Goal: Information Seeking & Learning: Learn about a topic

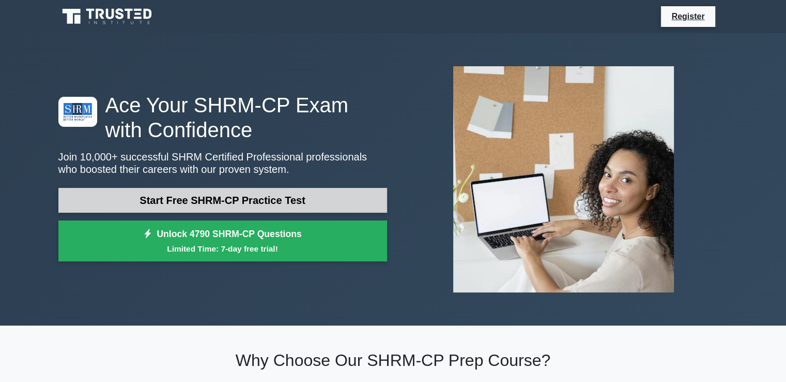
click at [174, 206] on link "Start Free SHRM-CP Practice Test" at bounding box center [222, 200] width 329 height 25
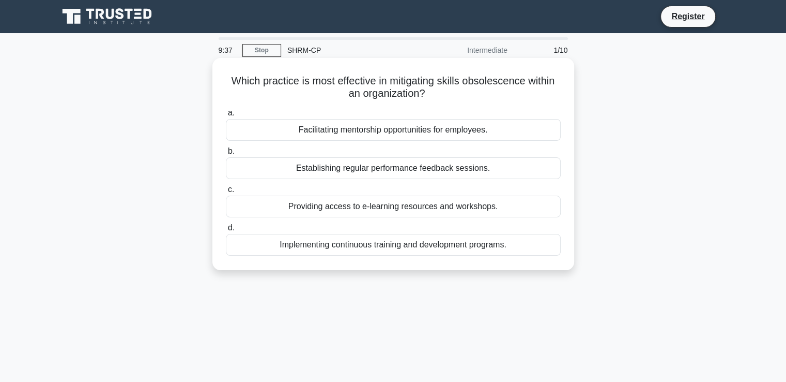
drag, startPoint x: 388, startPoint y: 80, endPoint x: 426, endPoint y: 99, distance: 43.0
click at [426, 99] on h5 "Which practice is most effective in mitigating skills obsolescence within an or…" at bounding box center [393, 87] width 337 height 26
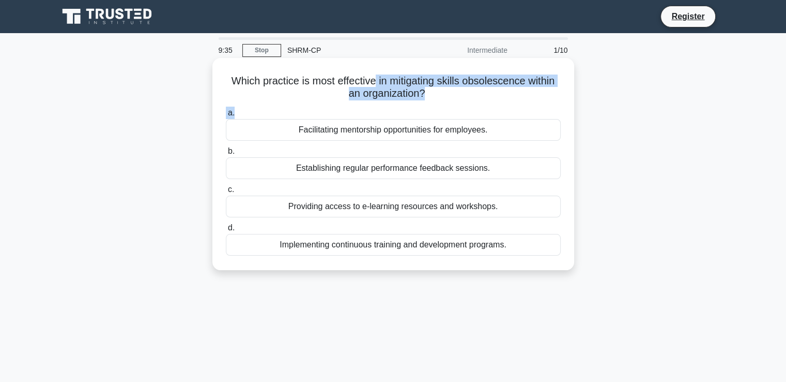
drag, startPoint x: 375, startPoint y: 80, endPoint x: 433, endPoint y: 104, distance: 62.8
click at [433, 104] on div "Which practice is most effective in mitigating skills obsolescence within an or…" at bounding box center [394, 164] width 354 height 204
copy div "in mitigating skills obsolescence within an organization? .spinner_0XTQ{transfo…"
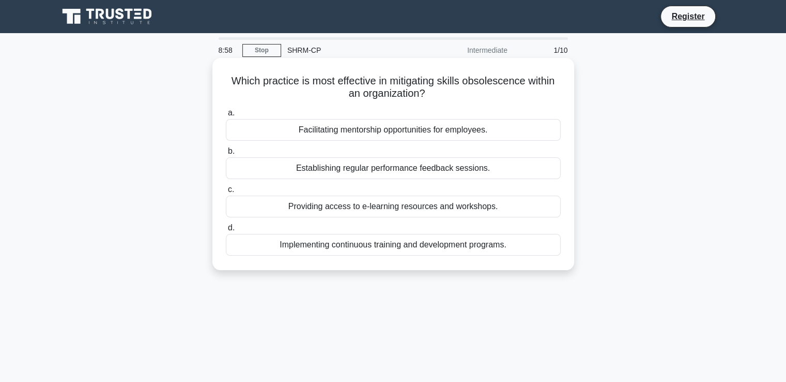
click at [245, 245] on div "Implementing continuous training and development programs." at bounding box center [393, 245] width 335 height 22
click at [226, 231] on input "d. Implementing continuous training and development programs." at bounding box center [226, 227] width 0 height 7
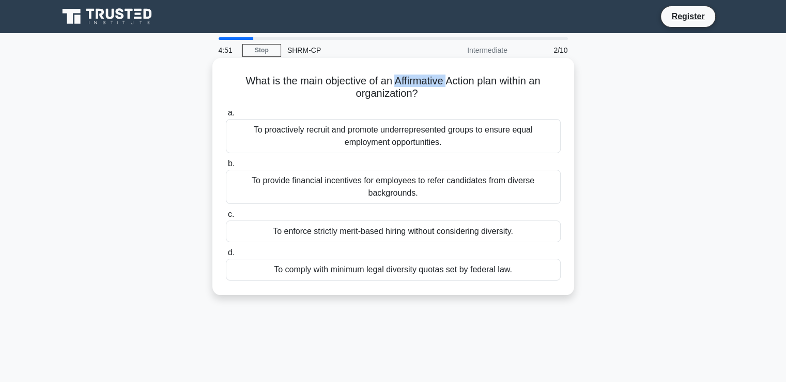
drag, startPoint x: 392, startPoint y: 78, endPoint x: 447, endPoint y: 83, distance: 55.1
click at [447, 83] on h5 "What is the main objective of an Affirmative Action plan within an organization…" at bounding box center [393, 87] width 337 height 26
copy h5 "Affirmative"
drag, startPoint x: 420, startPoint y: 196, endPoint x: 251, endPoint y: 185, distance: 169.5
click at [251, 185] on div "To provide financial incentives for employees to refer candidates from diverse …" at bounding box center [393, 187] width 335 height 34
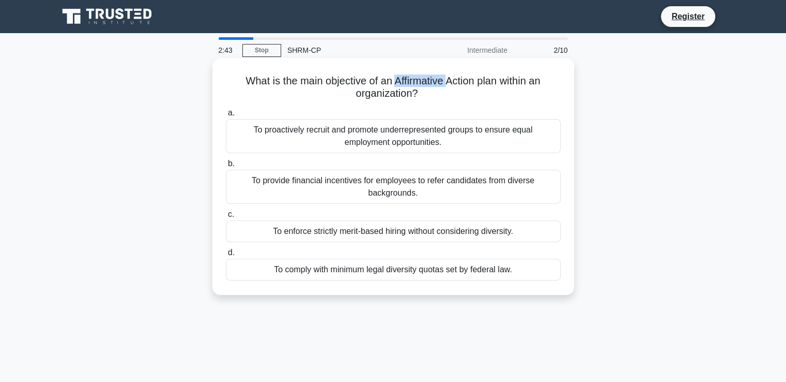
copy div "To provide financial incentives for employees to refer candidates from diverse …"
drag, startPoint x: 515, startPoint y: 274, endPoint x: 272, endPoint y: 274, distance: 243.0
click at [272, 274] on div "To comply with minimum legal diversity quotas set by federal law." at bounding box center [393, 270] width 335 height 22
copy div "To comply with minimum legal diversity quotas set by federal law."
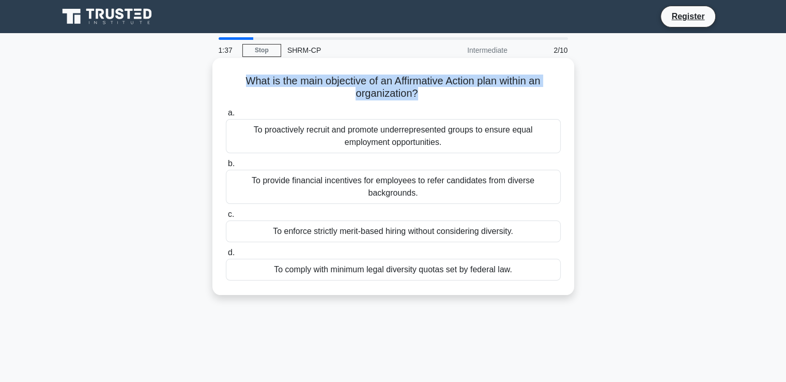
drag, startPoint x: 410, startPoint y: 97, endPoint x: 233, endPoint y: 77, distance: 178.0
click at [233, 77] on h5 "What is the main objective of an Affirmative Action plan within an organization…" at bounding box center [393, 87] width 337 height 26
copy h5 "What is the main objective of an Affirmative Action plan within an organization?"
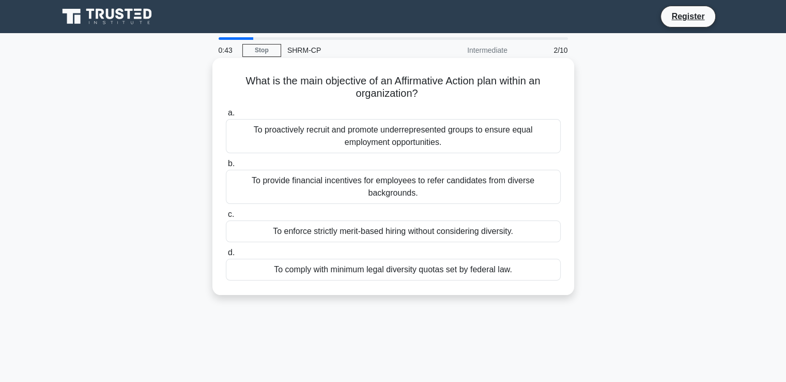
click at [261, 192] on div "To provide financial incentives for employees to refer candidates from diverse …" at bounding box center [393, 187] width 335 height 34
click at [226, 167] on input "b. To provide financial incentives for employees to refer candidates from diver…" at bounding box center [226, 163] width 0 height 7
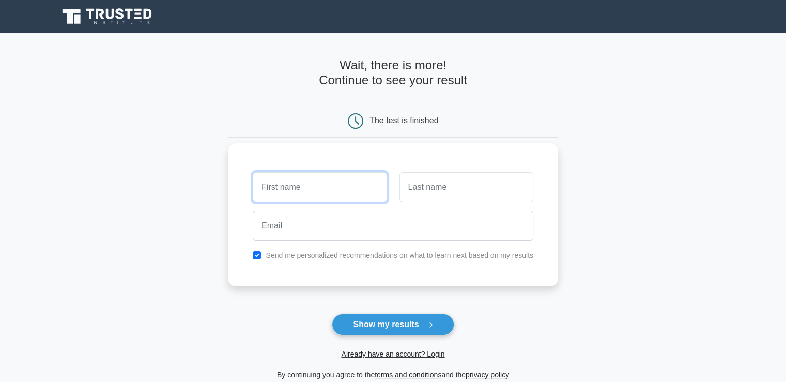
click at [321, 189] on input "text" at bounding box center [320, 187] width 134 height 30
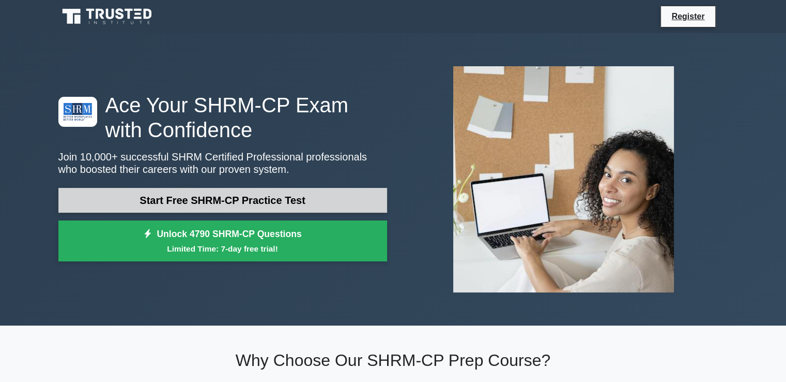
click at [222, 199] on link "Start Free SHRM-CP Practice Test" at bounding box center [222, 200] width 329 height 25
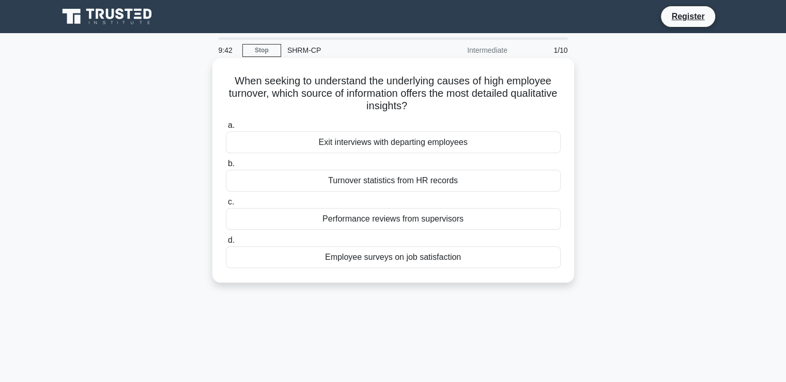
drag, startPoint x: 413, startPoint y: 106, endPoint x: 229, endPoint y: 83, distance: 186.0
click at [231, 83] on h5 "When seeking to understand the underlying causes of high employee turnover, whi…" at bounding box center [393, 93] width 337 height 38
click at [368, 261] on div "Employee surveys on job satisfaction" at bounding box center [393, 257] width 335 height 22
click at [226, 244] on input "d. Employee surveys on job satisfaction" at bounding box center [226, 240] width 0 height 7
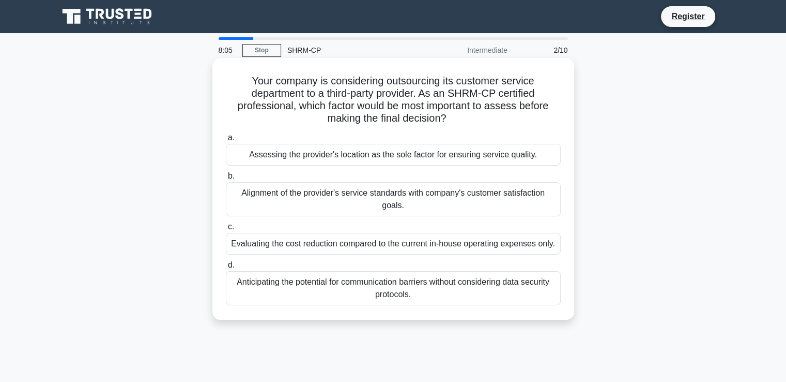
drag, startPoint x: 410, startPoint y: 299, endPoint x: 230, endPoint y: 284, distance: 181.1
click at [230, 284] on div "Anticipating the potential for communication barriers without considering data …" at bounding box center [393, 288] width 335 height 34
copy div "Anticipating the potential for communication barriers without considering data …"
drag, startPoint x: 451, startPoint y: 125, endPoint x: 242, endPoint y: 77, distance: 214.4
click at [242, 77] on h5 "Your company is considering outsourcing its customer service department to a th…" at bounding box center [393, 99] width 337 height 51
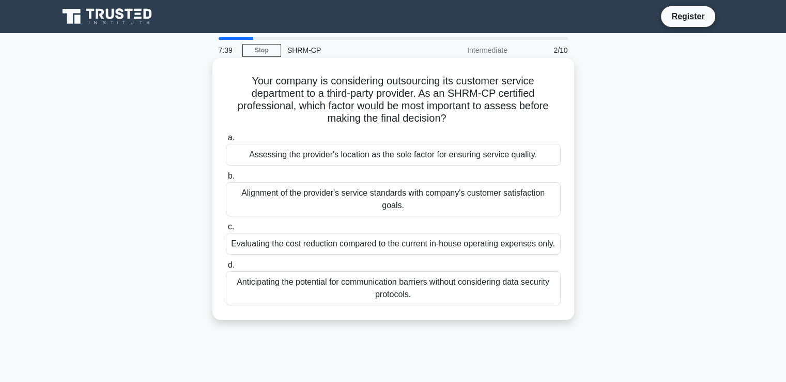
copy h5 "Your company is considering outsourcing its customer service department to a th…"
click at [327, 245] on div "Evaluating the cost reduction compared to the current in-house operating expens…" at bounding box center [393, 244] width 335 height 22
click at [226, 230] on input "c. Evaluating the cost reduction compared to the current in-house operating exp…" at bounding box center [226, 226] width 0 height 7
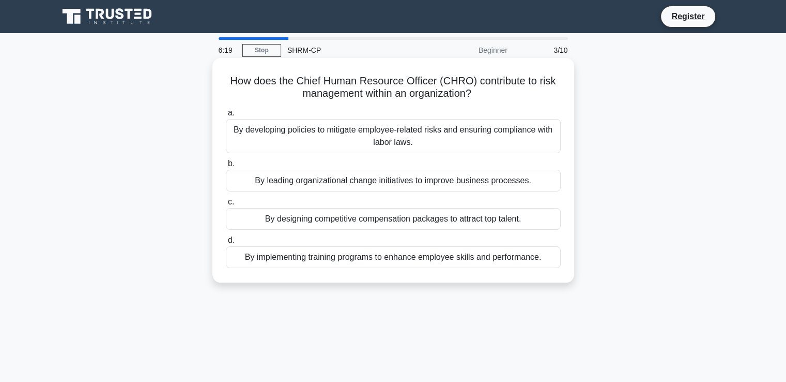
click at [368, 141] on div "By developing policies to mitigate employee-related risks and ensuring complian…" at bounding box center [393, 136] width 335 height 34
click at [226, 116] on input "a. By developing policies to mitigate employee-related risks and ensuring compl…" at bounding box center [226, 113] width 0 height 7
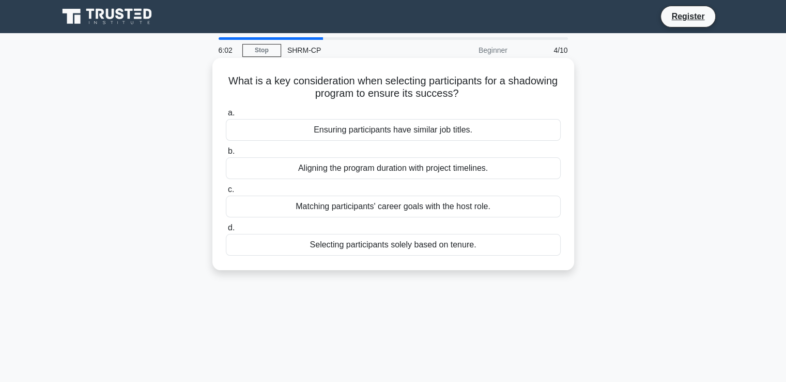
drag, startPoint x: 488, startPoint y: 92, endPoint x: 227, endPoint y: 78, distance: 261.5
click at [227, 78] on h5 "What is a key consideration when selecting participants for a shadowing program…" at bounding box center [393, 87] width 337 height 26
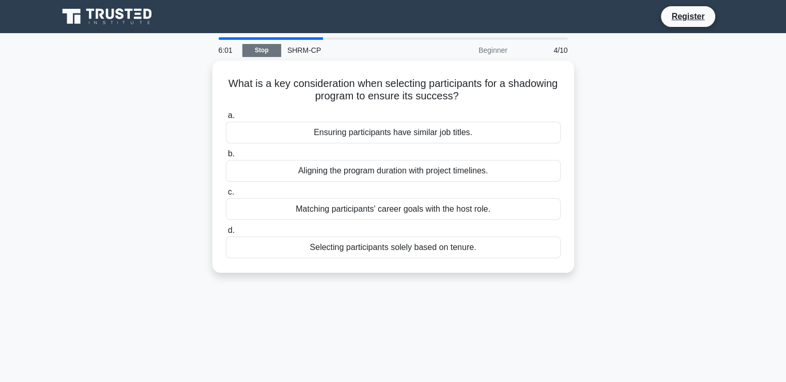
copy h5 "What is a key consideration when selecting participants for a shadowing program…"
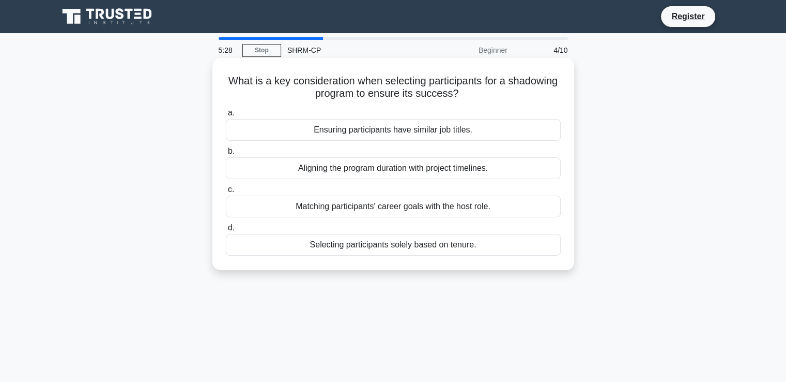
drag, startPoint x: 494, startPoint y: 247, endPoint x: 298, endPoint y: 240, distance: 196.1
click at [298, 240] on div "Selecting participants solely based on tenure." at bounding box center [393, 245] width 335 height 22
copy div "Selecting participants solely based on tenure."
click at [415, 206] on div "Matching participants' career goals with the host role." at bounding box center [393, 206] width 335 height 22
click at [226, 193] on input "c. Matching participants' career goals with the host role." at bounding box center [226, 189] width 0 height 7
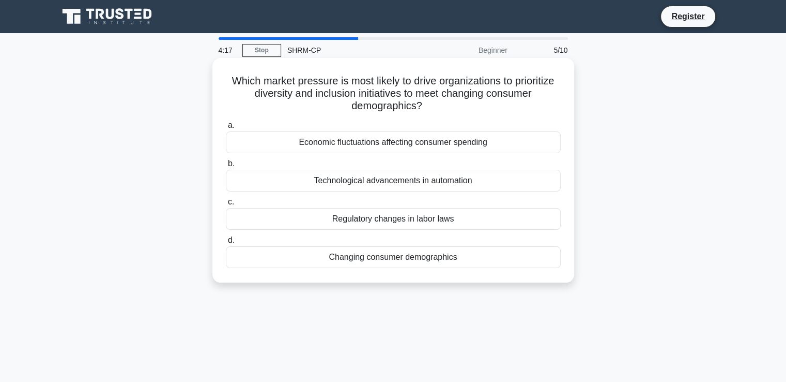
drag, startPoint x: 434, startPoint y: 108, endPoint x: 224, endPoint y: 74, distance: 212.6
click at [224, 74] on div "Which market pressure is most likely to drive organizations to prioritize diver…" at bounding box center [394, 170] width 354 height 216
copy h5 "Which market pressure is most likely to drive organizations to prioritize diver…"
drag, startPoint x: 463, startPoint y: 258, endPoint x: 325, endPoint y: 257, distance: 138.1
click at [325, 257] on div "Changing consumer demographics" at bounding box center [393, 257] width 335 height 22
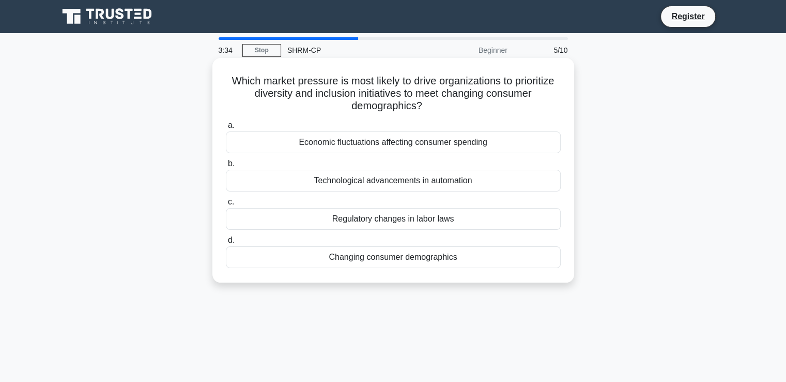
copy div "Changing consumer demographics"
drag, startPoint x: 504, startPoint y: 142, endPoint x: 296, endPoint y: 142, distance: 208.4
click at [296, 142] on div "Economic fluctuations affecting consumer spending" at bounding box center [393, 142] width 335 height 22
copy div "Economic fluctuations affecting consumer spending"
drag, startPoint x: 405, startPoint y: 93, endPoint x: 422, endPoint y: 107, distance: 21.6
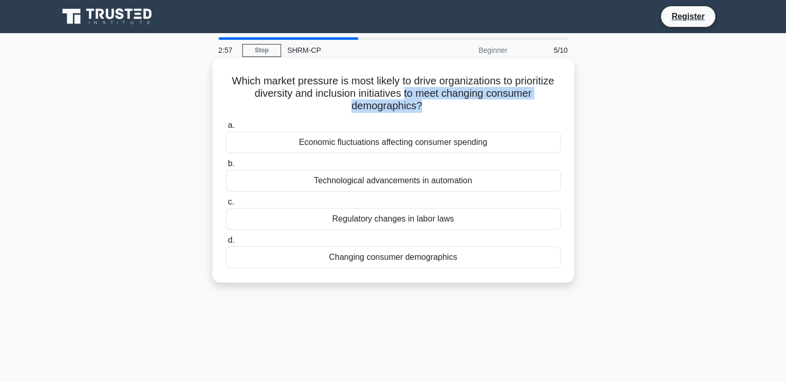
click at [422, 107] on h5 "Which market pressure is most likely to drive organizations to prioritize diver…" at bounding box center [393, 93] width 337 height 38
click at [429, 257] on div "Changing consumer demographics" at bounding box center [393, 257] width 335 height 22
click at [226, 244] on input "d. Changing consumer demographics" at bounding box center [226, 240] width 0 height 7
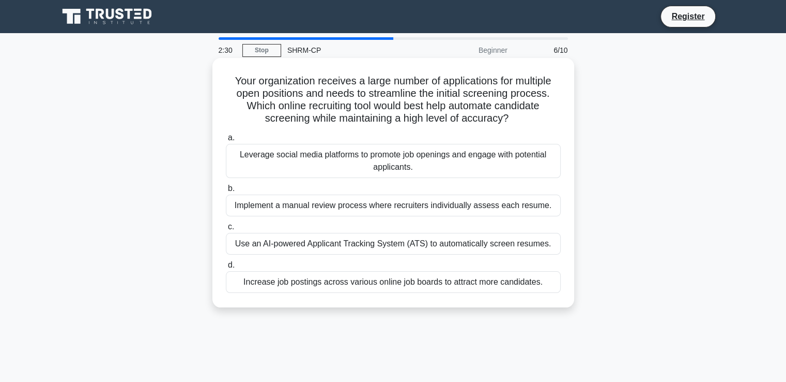
click at [287, 248] on div "Use an AI-powered Applicant Tracking System (ATS) to automatically screen resum…" at bounding box center [393, 244] width 335 height 22
click at [226, 230] on input "c. Use an AI-powered Applicant Tracking System (ATS) to automatically screen re…" at bounding box center [226, 226] width 0 height 7
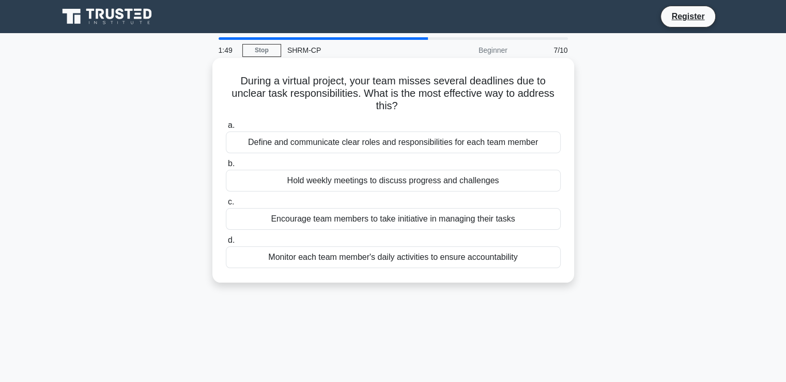
click at [385, 145] on div "Define and communicate clear roles and responsibilities for each team member" at bounding box center [393, 142] width 335 height 22
click at [226, 129] on input "a. Define and communicate clear roles and responsibilities for each team member" at bounding box center [226, 125] width 0 height 7
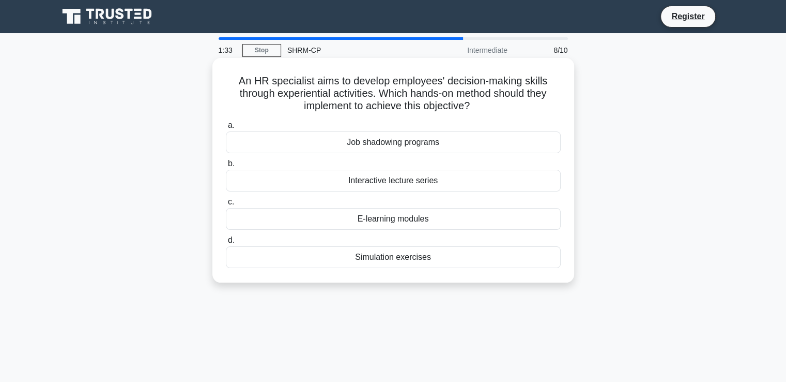
click at [407, 261] on div "Simulation exercises" at bounding box center [393, 257] width 335 height 22
click at [226, 244] on input "d. Simulation exercises" at bounding box center [226, 240] width 0 height 7
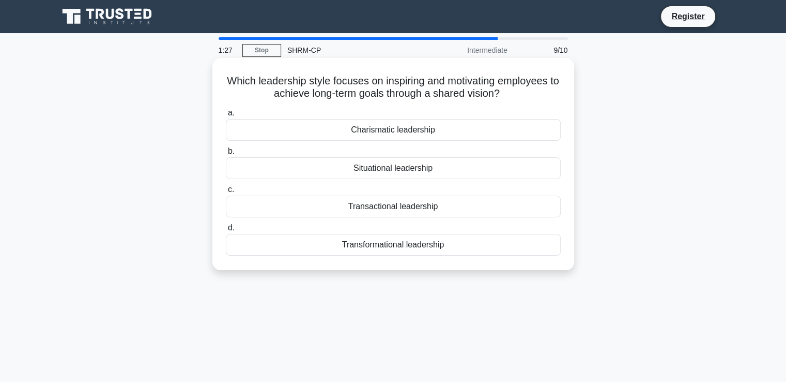
click at [384, 247] on div "Transformational leadership" at bounding box center [393, 245] width 335 height 22
click at [226, 231] on input "d. Transformational leadership" at bounding box center [226, 227] width 0 height 7
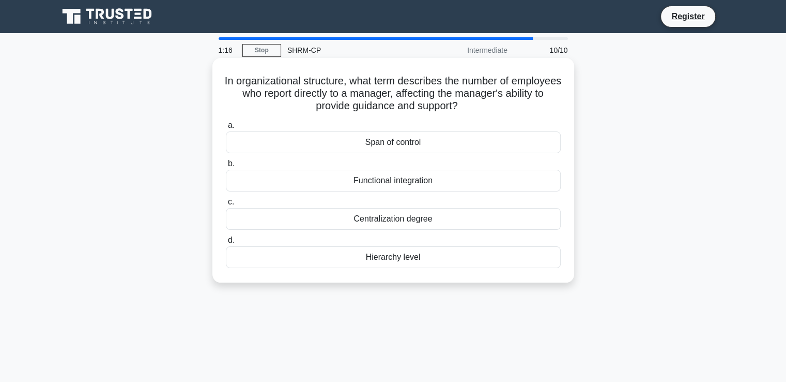
drag, startPoint x: 428, startPoint y: 102, endPoint x: 232, endPoint y: 77, distance: 198.1
click at [232, 77] on h5 "In organizational structure, what term describes the number of employees who re…" at bounding box center [393, 93] width 337 height 38
copy h5 "In organizational structure, what term describes the number of employees who re…"
click at [398, 261] on div "Hierarchy level" at bounding box center [393, 257] width 335 height 22
click at [226, 244] on input "d. Hierarchy level" at bounding box center [226, 240] width 0 height 7
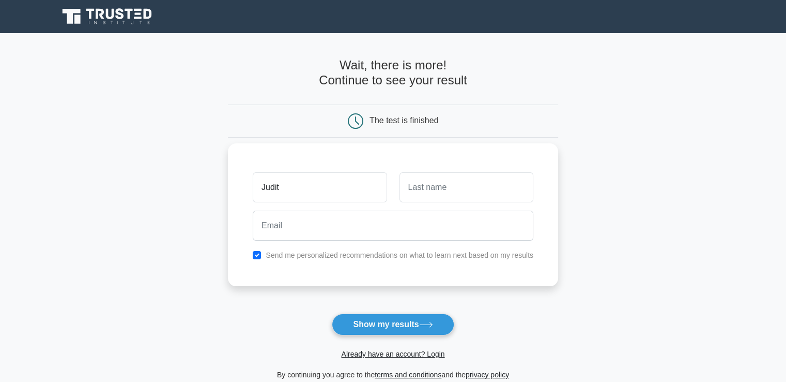
type input "Judit"
click at [446, 192] on input "text" at bounding box center [467, 187] width 134 height 30
type input "Sandor"
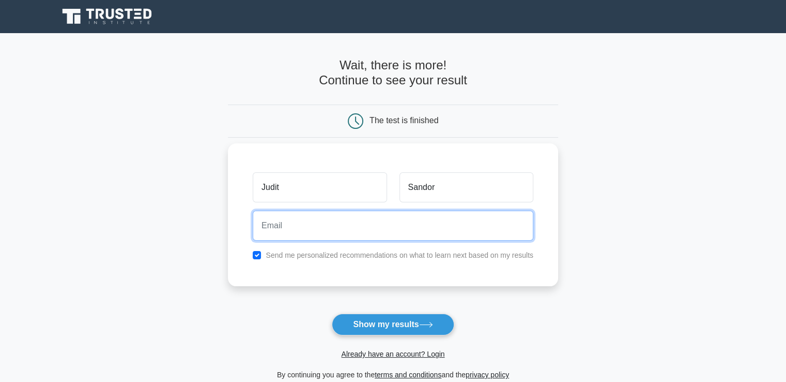
click at [419, 226] on input "email" at bounding box center [393, 225] width 281 height 30
type input "[EMAIL_ADDRESS][DOMAIN_NAME]"
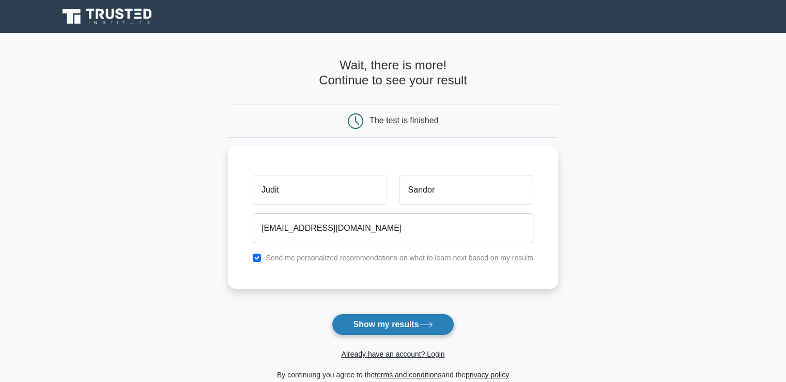
click at [395, 325] on button "Show my results" at bounding box center [393, 324] width 122 height 22
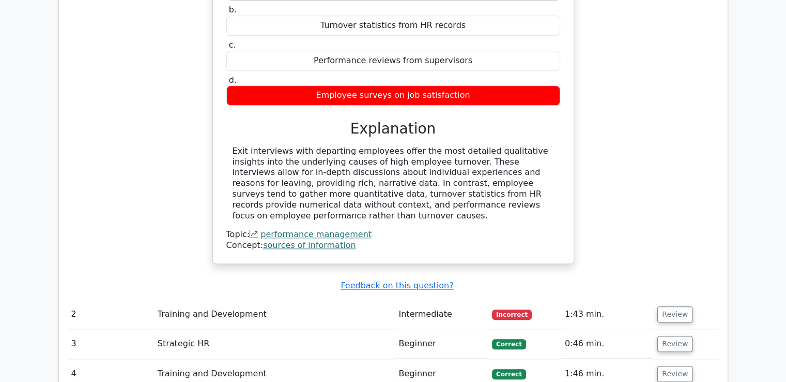
scroll to position [1026, 0]
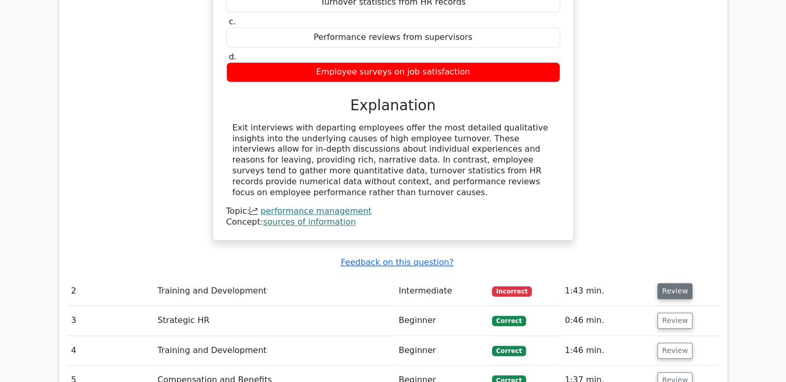
click at [676, 283] on button "Review" at bounding box center [675, 291] width 35 height 16
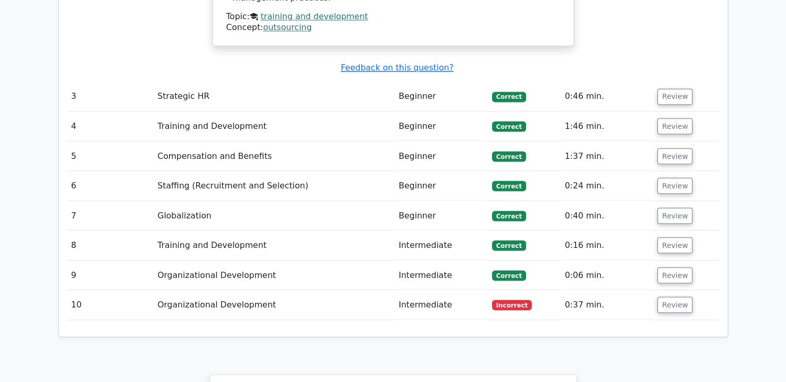
scroll to position [1847, 0]
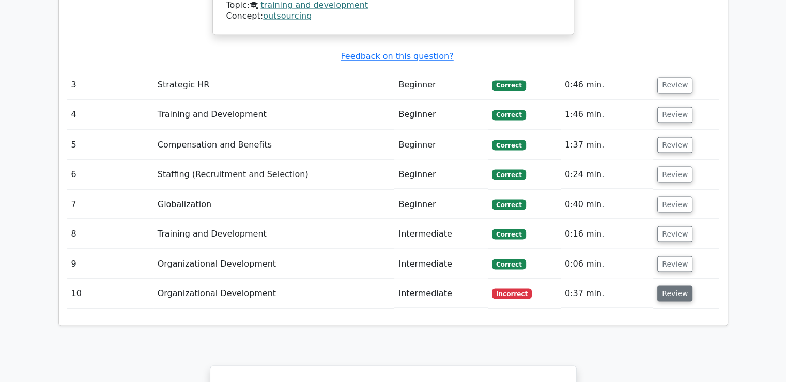
click at [678, 285] on button "Review" at bounding box center [675, 293] width 35 height 16
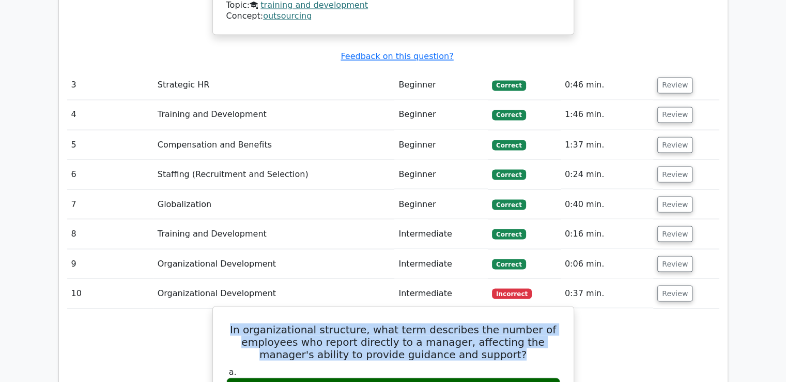
drag, startPoint x: 492, startPoint y: 271, endPoint x: 242, endPoint y: 249, distance: 250.3
click at [242, 323] on h5 "In organizational structure, what term describes the number of employees who re…" at bounding box center [393, 341] width 336 height 37
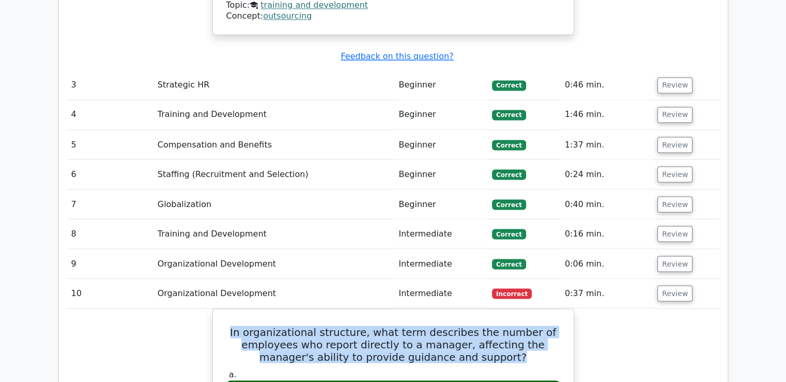
copy h5 "In organizational structure, what term describes the number of employees who re…"
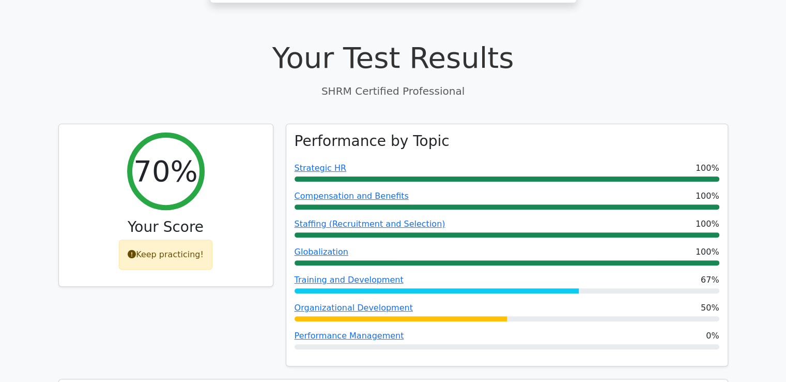
scroll to position [297, 0]
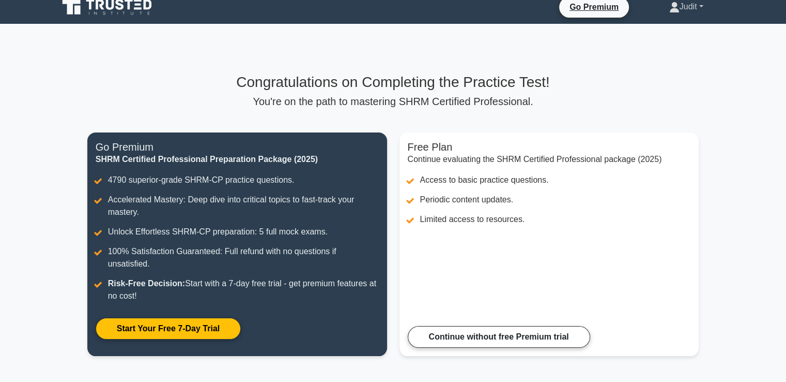
scroll to position [6, 0]
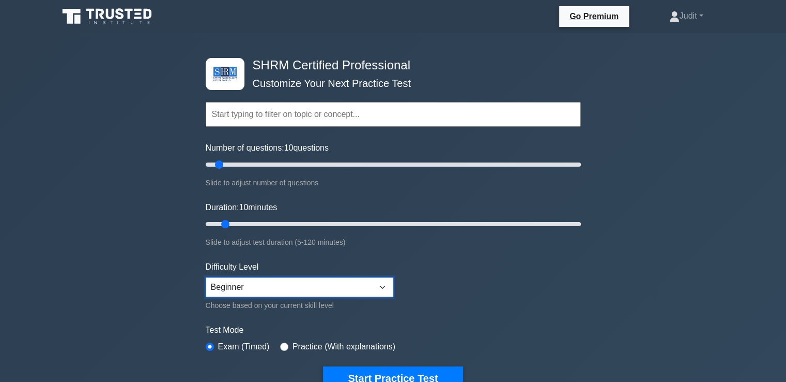
click at [384, 284] on select "Beginner Intermediate Expert" at bounding box center [300, 287] width 188 height 20
